Goal: Information Seeking & Learning: Learn about a topic

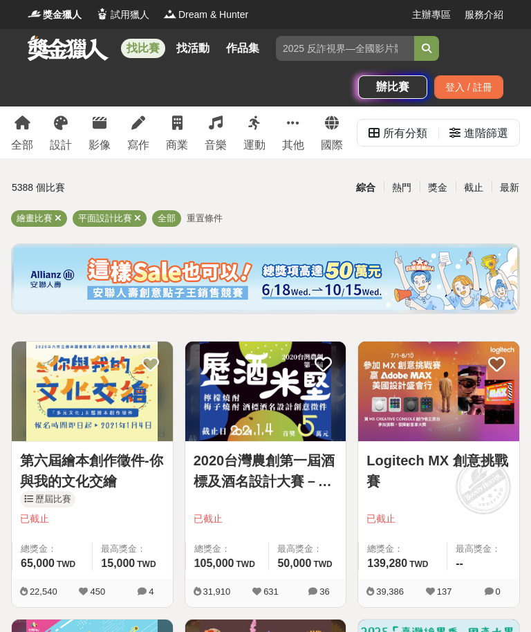
click at [478, 135] on div "進階篩選" at bounding box center [486, 134] width 44 height 28
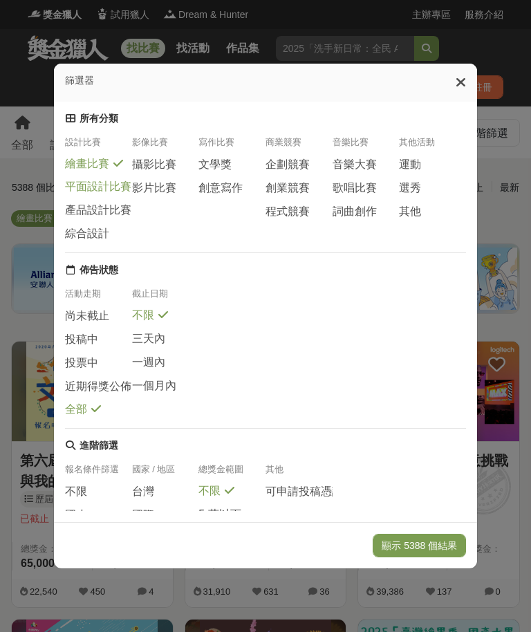
click at [72, 315] on span "尚未截止" at bounding box center [87, 316] width 44 height 15
click at [431, 557] on button "顯示 170 個結果" at bounding box center [422, 545] width 88 height 23
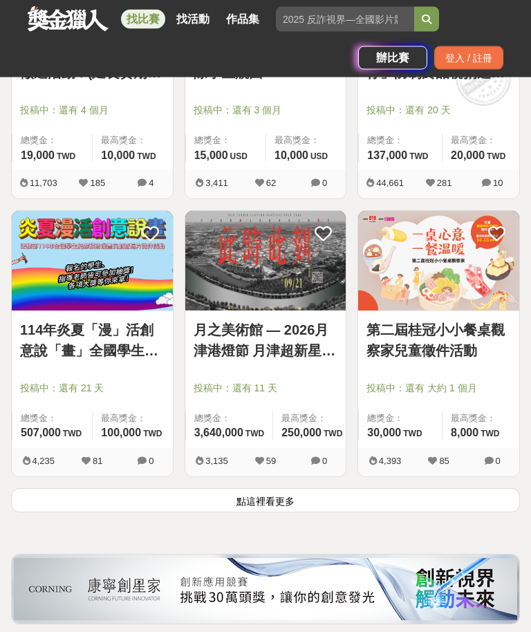
scroll to position [2073, 0]
click at [475, 493] on button "點這裡看更多" at bounding box center [265, 500] width 509 height 24
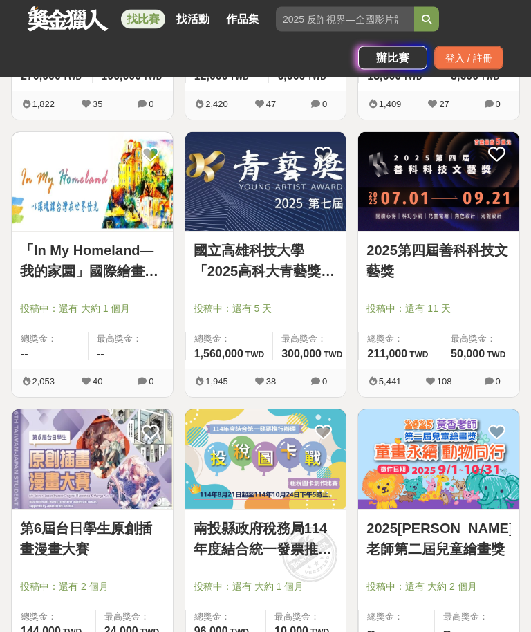
scroll to position [2986, 0]
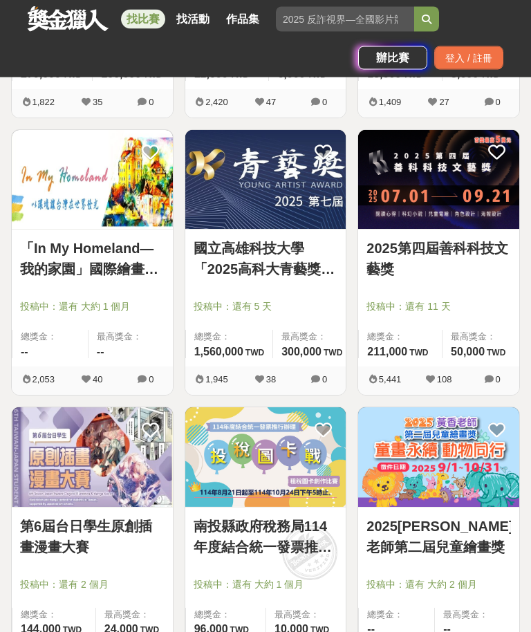
click at [116, 500] on img at bounding box center [92, 458] width 161 height 100
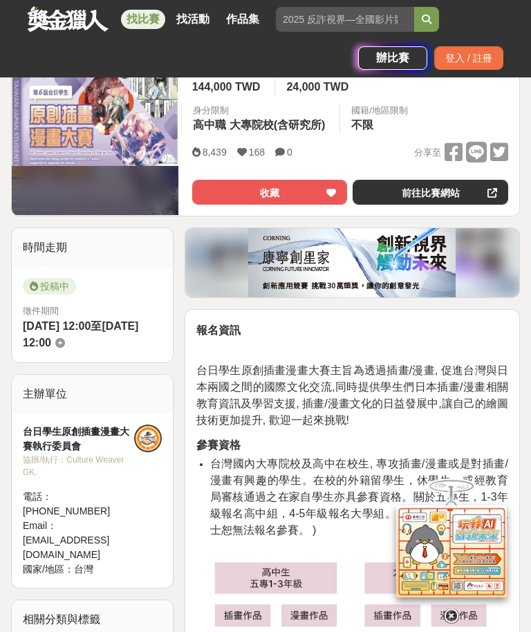
scroll to position [260, 0]
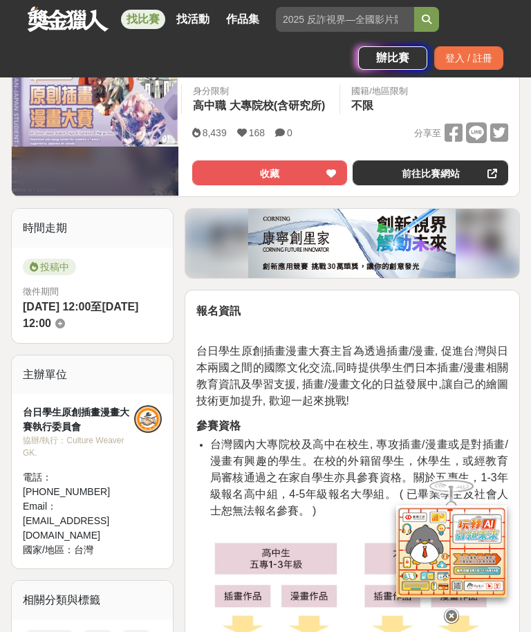
click at [469, 181] on link "前往比賽網站" at bounding box center [429, 172] width 155 height 25
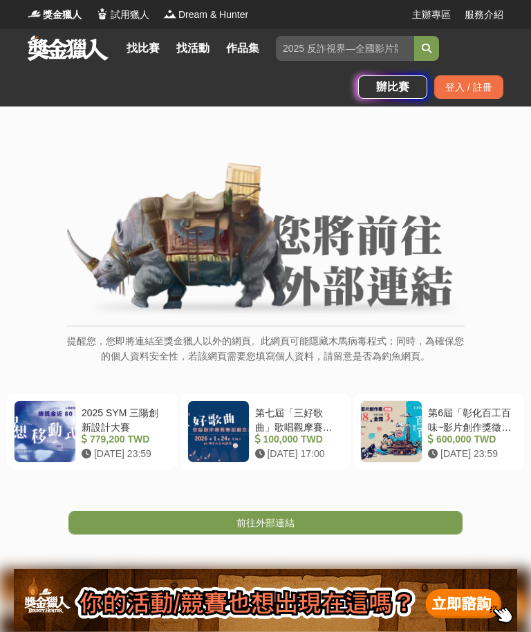
click at [418, 521] on link "前往外部連結" at bounding box center [265, 522] width 394 height 23
